Goal: Use online tool/utility: Use online tool/utility

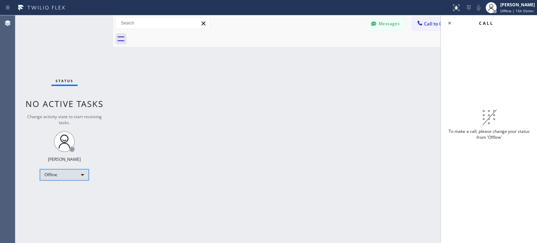
click at [80, 171] on div "Offline" at bounding box center [64, 174] width 49 height 11
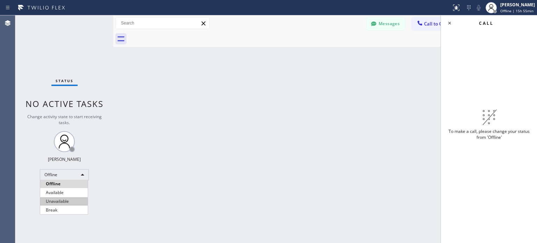
click at [71, 191] on li "Available" at bounding box center [64, 192] width 48 height 8
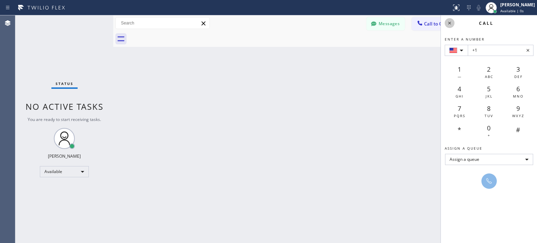
click at [447, 23] on icon at bounding box center [449, 23] width 8 height 8
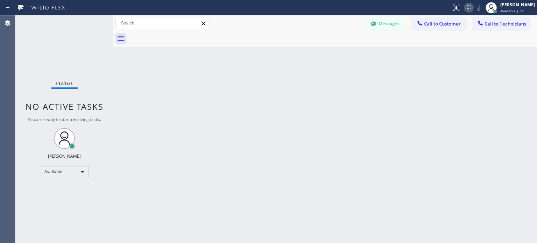
click at [467, 5] on icon at bounding box center [468, 7] width 8 height 8
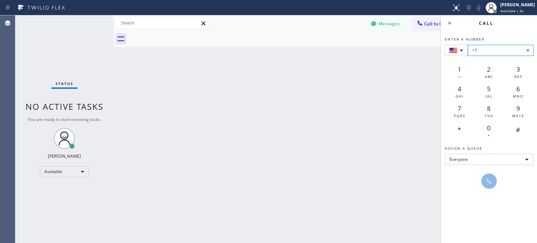
paste input "[PHONE_NUMBER]"
type input "[PHONE_NUMBER]"
click at [485, 178] on icon at bounding box center [489, 181] width 8 height 8
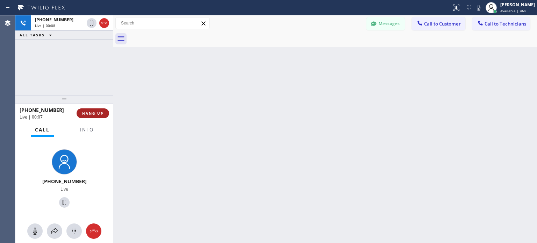
click at [88, 108] on button "HANG UP" at bounding box center [93, 113] width 32 height 10
click at [98, 114] on span "HANG UP" at bounding box center [92, 113] width 21 height 5
